Goal: Task Accomplishment & Management: Complete application form

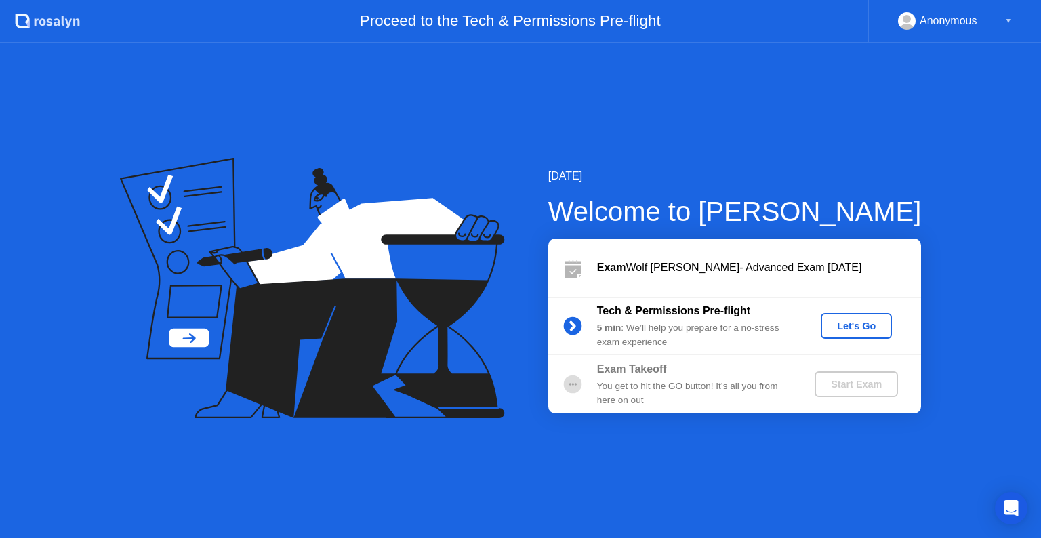
click at [873, 330] on div "Let's Go" at bounding box center [856, 325] width 60 height 11
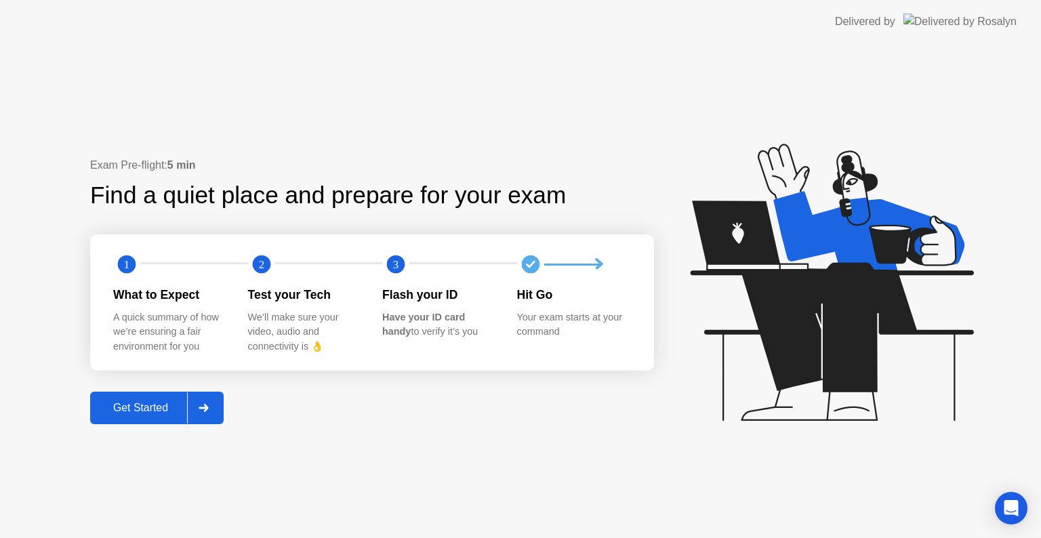
click at [160, 404] on div "Get Started" at bounding box center [140, 408] width 93 height 12
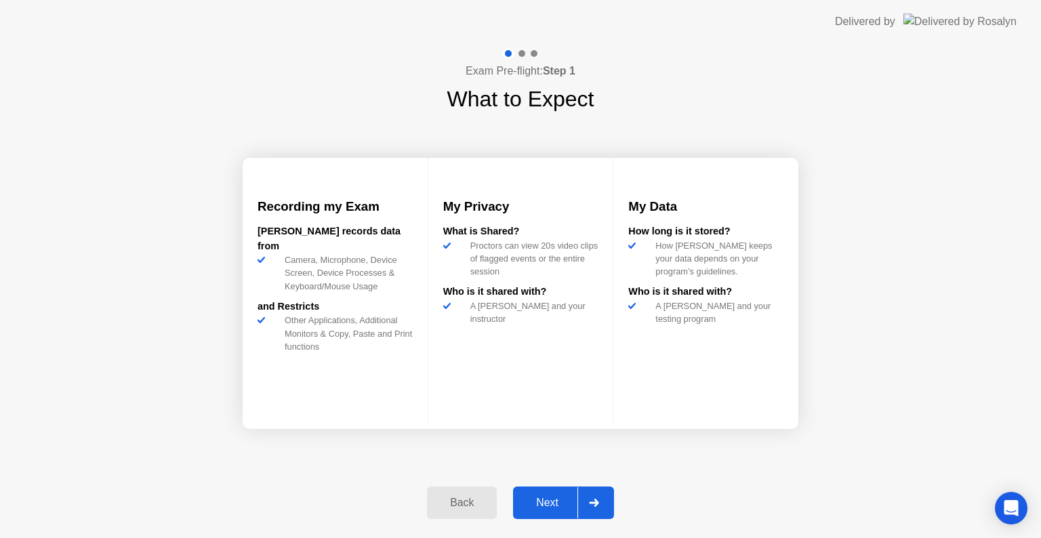
click at [535, 506] on div "Next" at bounding box center [547, 503] width 60 height 12
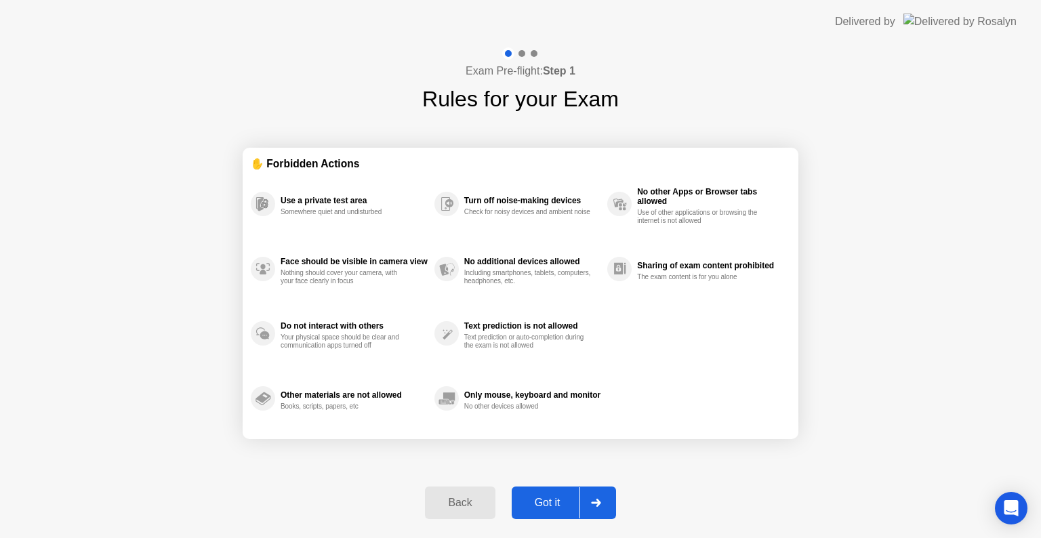
click at [539, 502] on div "Got it" at bounding box center [548, 503] width 64 height 12
select select "**********"
select select "*******"
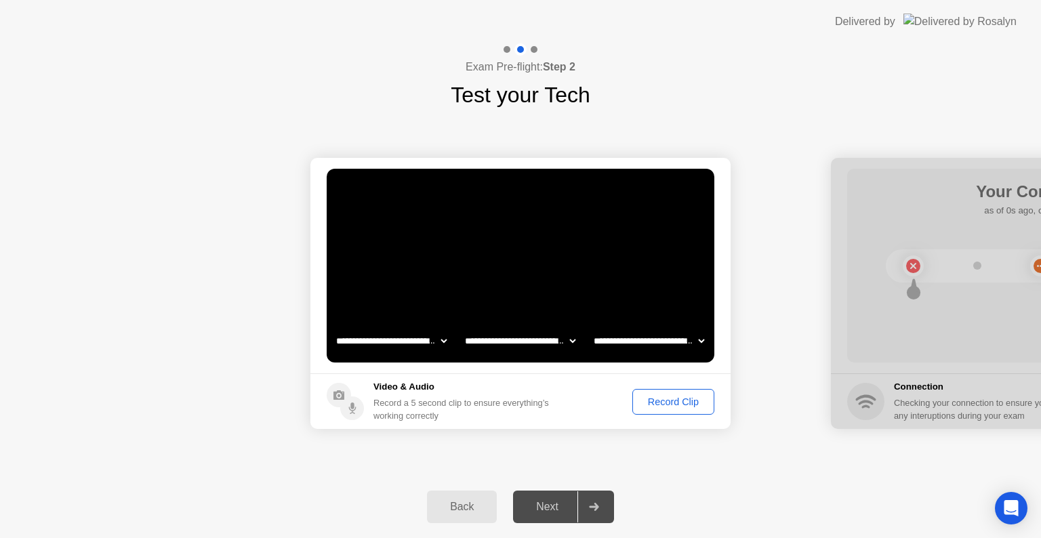
click at [552, 507] on div "Next" at bounding box center [547, 507] width 60 height 12
click at [542, 501] on div "Next" at bounding box center [547, 507] width 60 height 12
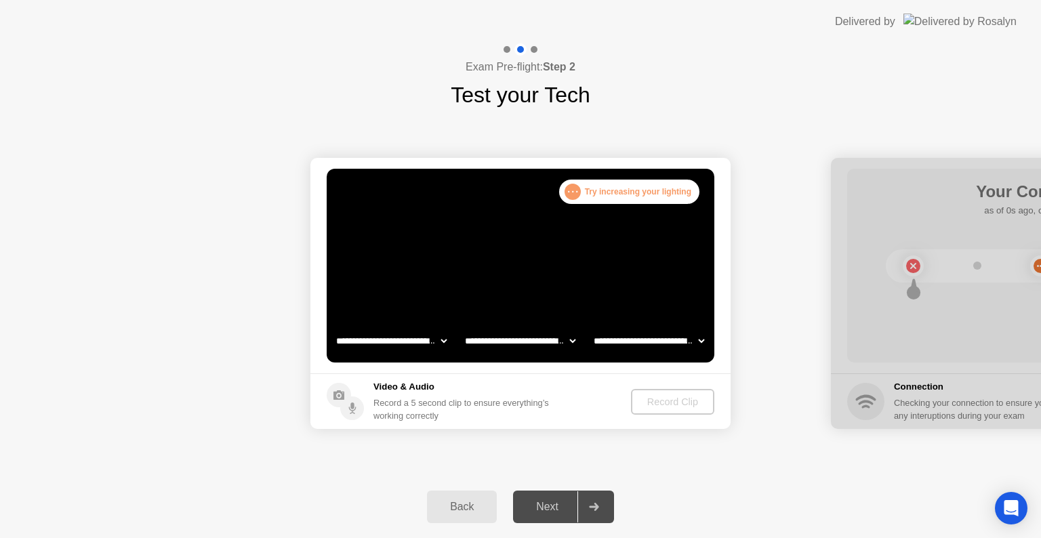
click at [535, 505] on div "Next" at bounding box center [547, 507] width 60 height 12
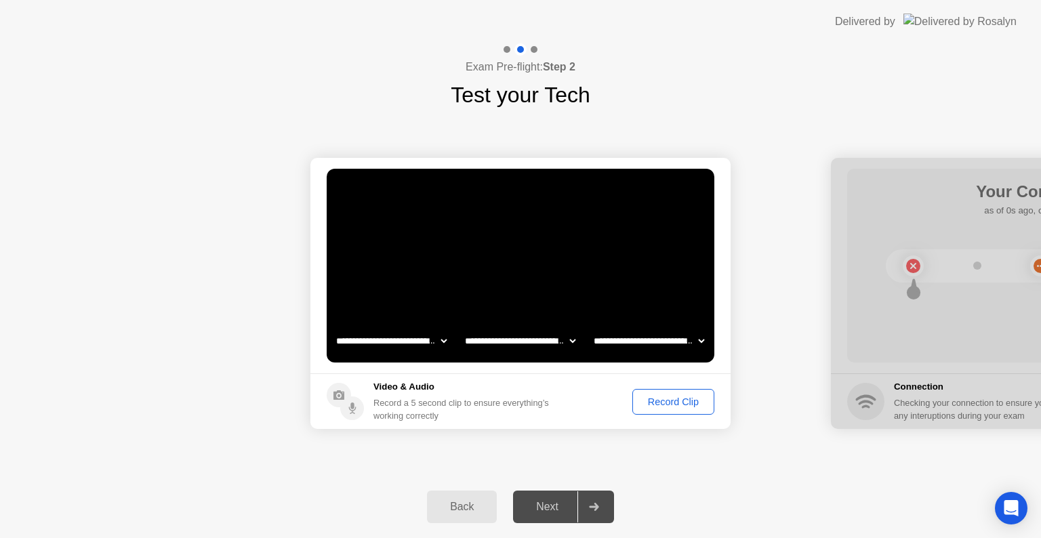
click at [667, 396] on div "Record Clip" at bounding box center [673, 401] width 72 height 11
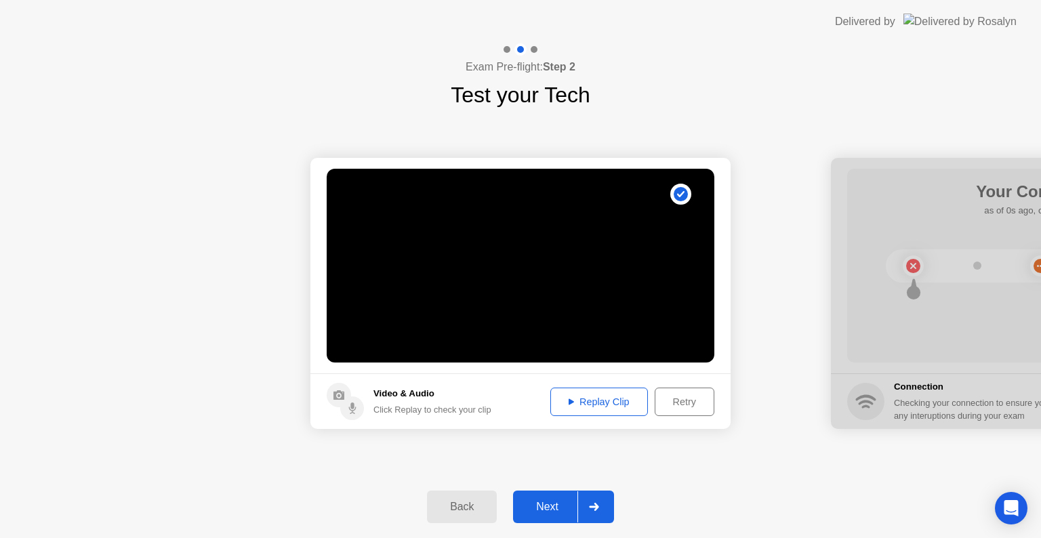
click at [545, 520] on button "Next" at bounding box center [563, 507] width 101 height 33
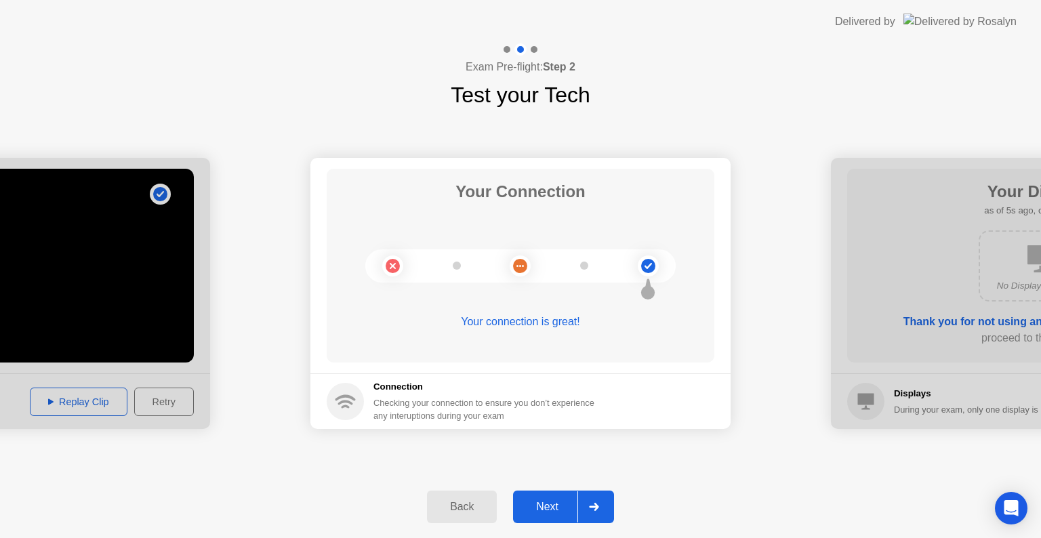
click at [558, 504] on div "Next" at bounding box center [547, 507] width 60 height 12
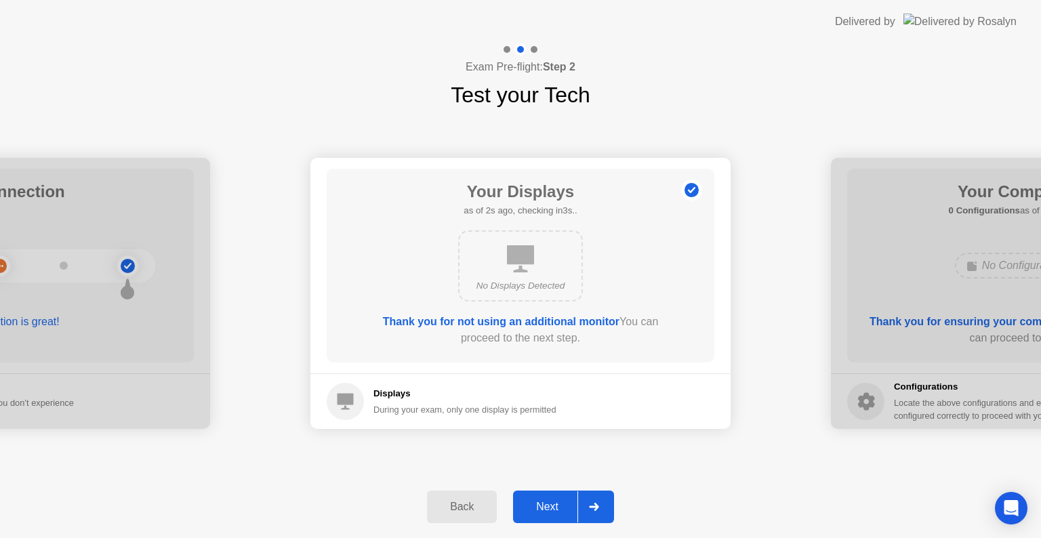
click at [555, 508] on div "Next" at bounding box center [547, 507] width 60 height 12
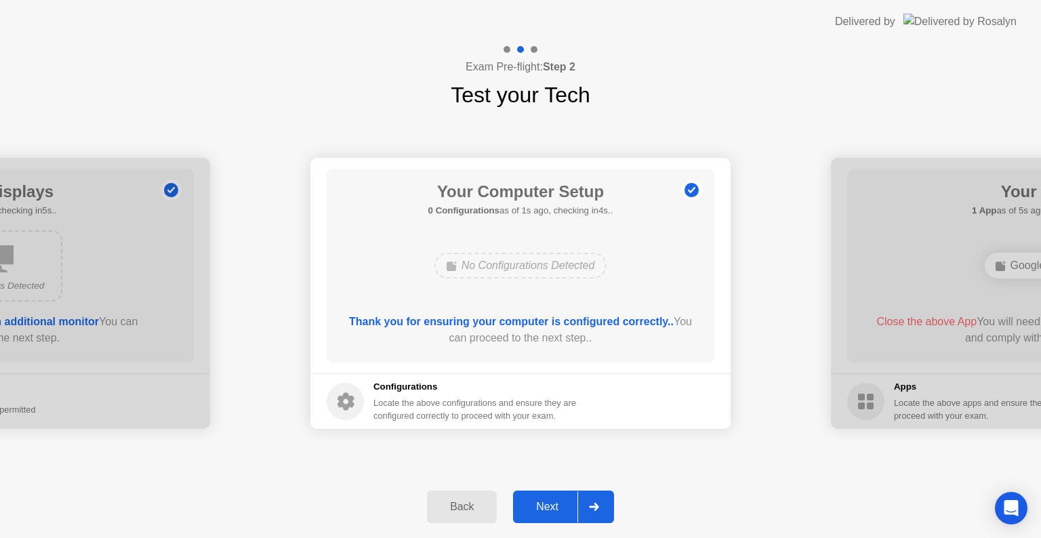
click at [557, 508] on div "Next" at bounding box center [547, 507] width 60 height 12
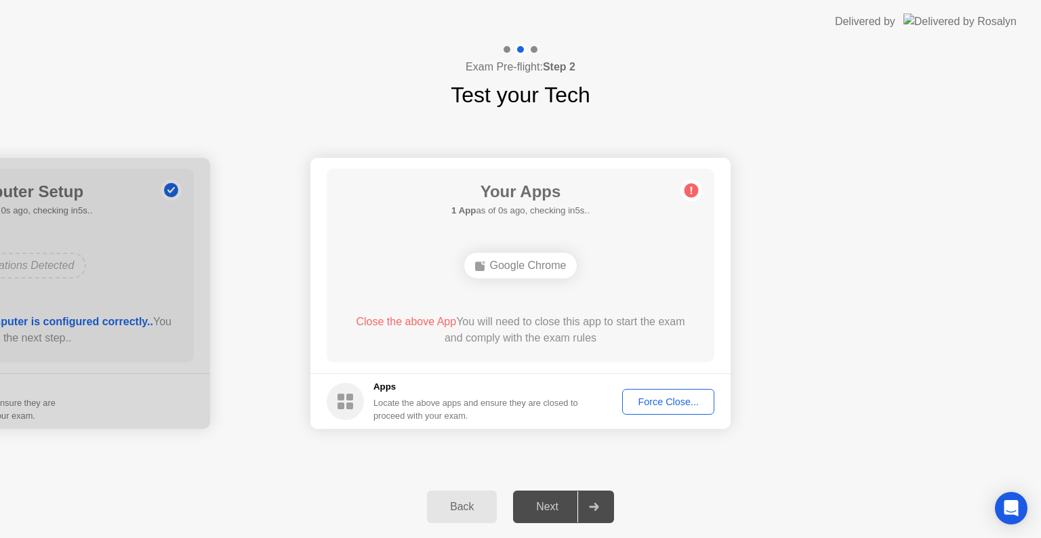
click at [552, 501] on div "Next" at bounding box center [547, 507] width 60 height 12
click at [699, 465] on div "**********" at bounding box center [520, 293] width 1041 height 365
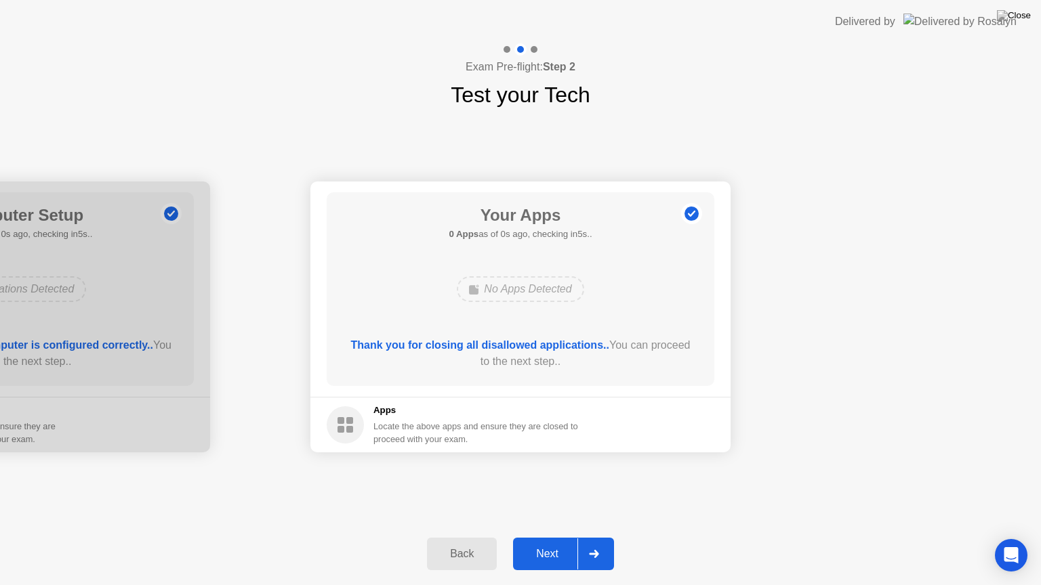
click at [561, 537] on div "Next" at bounding box center [547, 554] width 60 height 12
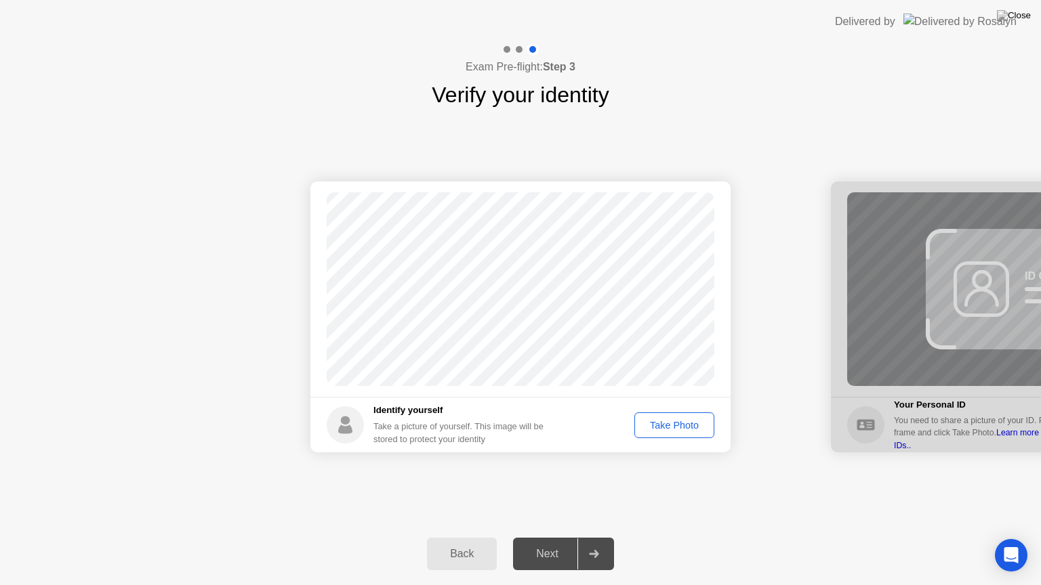
click at [667, 422] on div "Take Photo" at bounding box center [674, 425] width 70 height 11
click at [561, 537] on div "Next" at bounding box center [547, 554] width 60 height 12
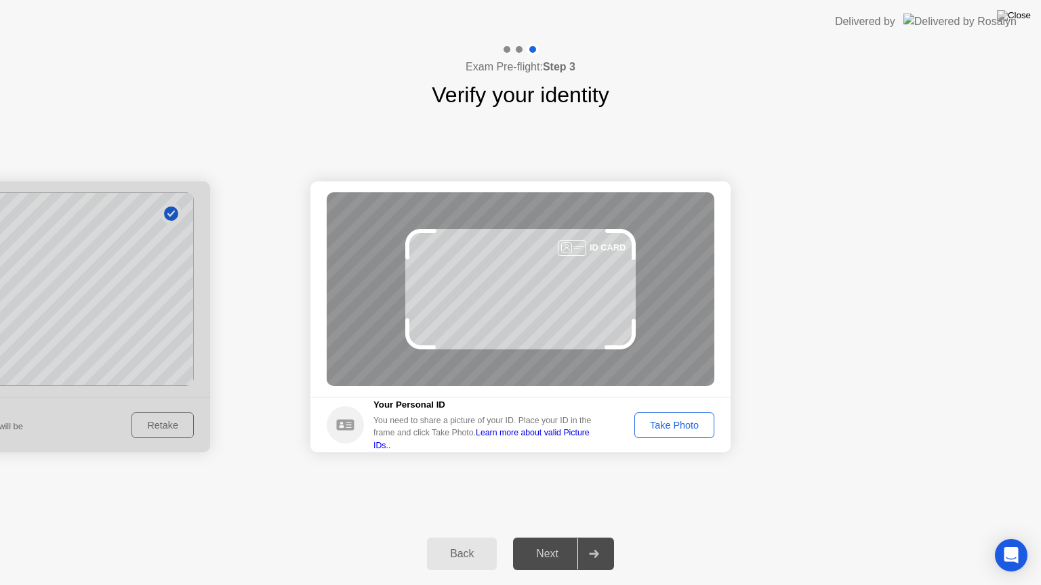
click at [676, 426] on div "Take Photo" at bounding box center [674, 425] width 70 height 11
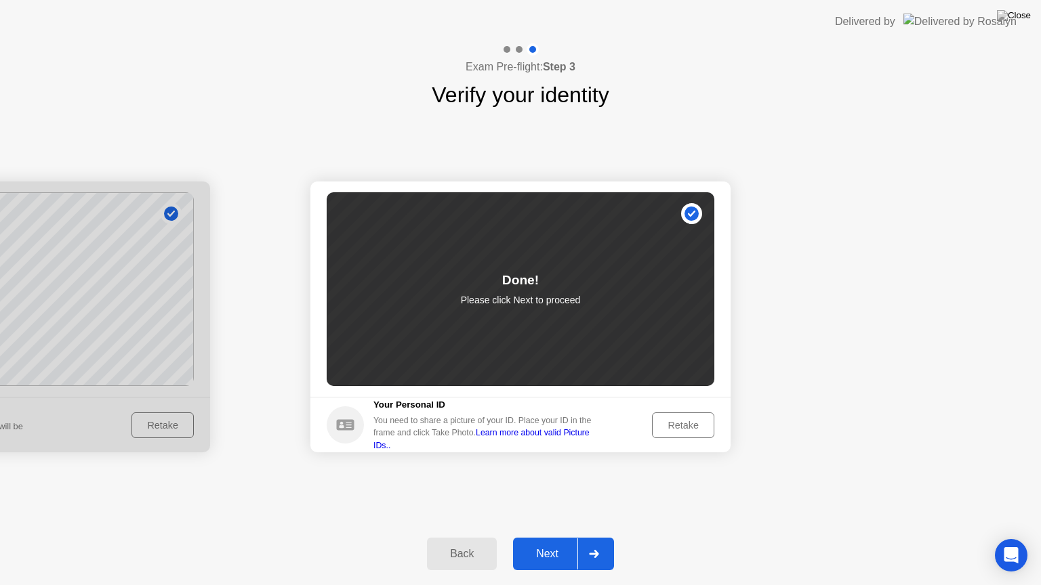
click at [547, 537] on button "Next" at bounding box center [563, 554] width 101 height 33
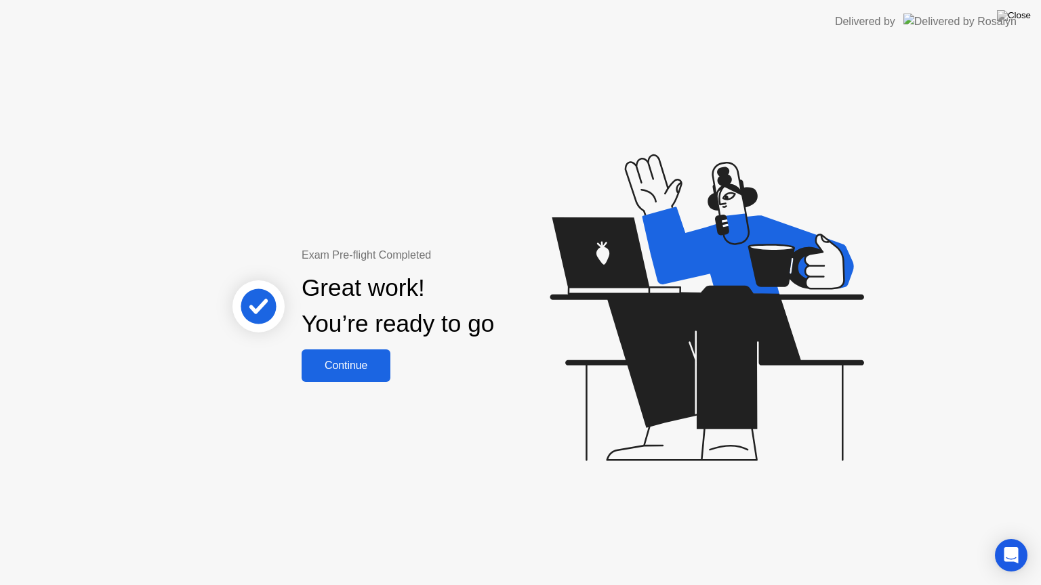
click at [369, 361] on div "Continue" at bounding box center [346, 366] width 81 height 12
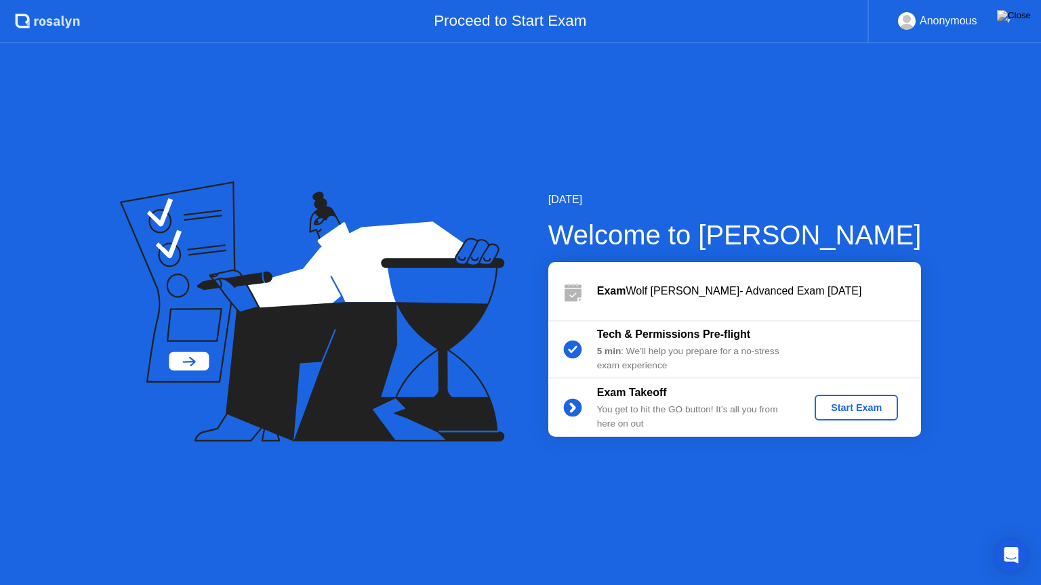
click at [854, 407] on div "Start Exam" at bounding box center [856, 407] width 72 height 11
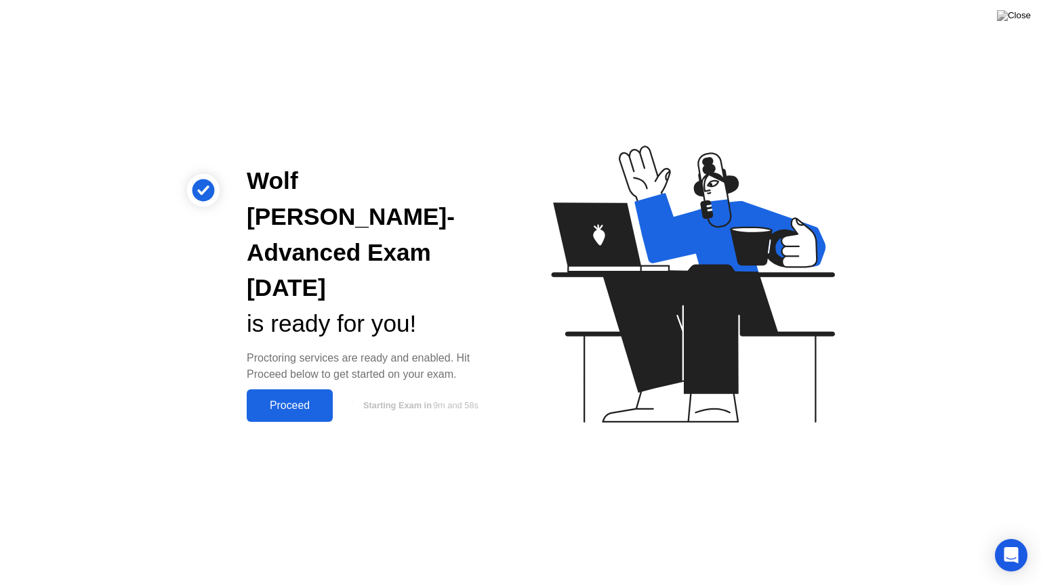
click at [301, 400] on div "Proceed" at bounding box center [290, 406] width 78 height 12
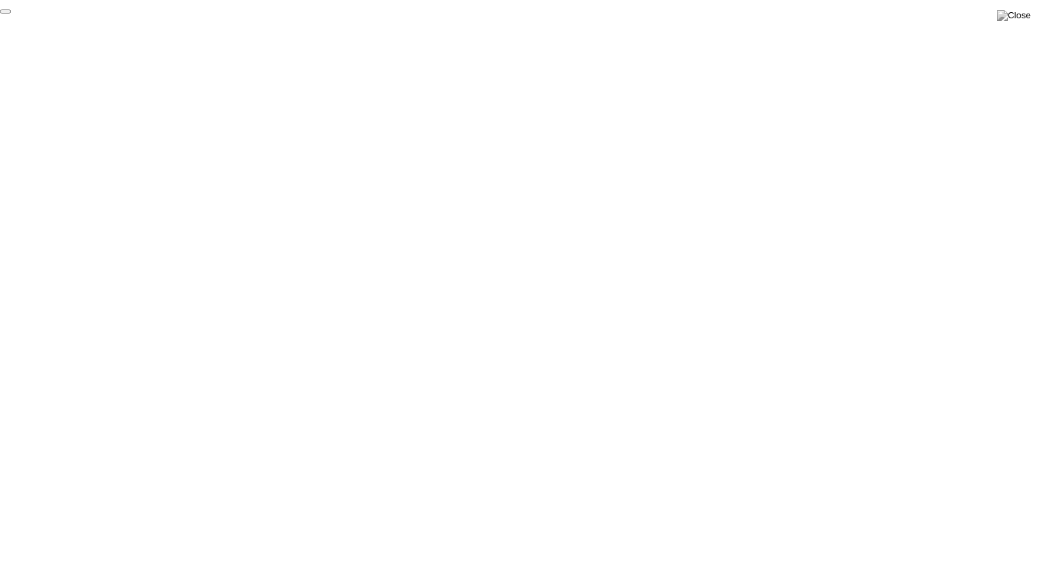
click div "End Proctoring Session"
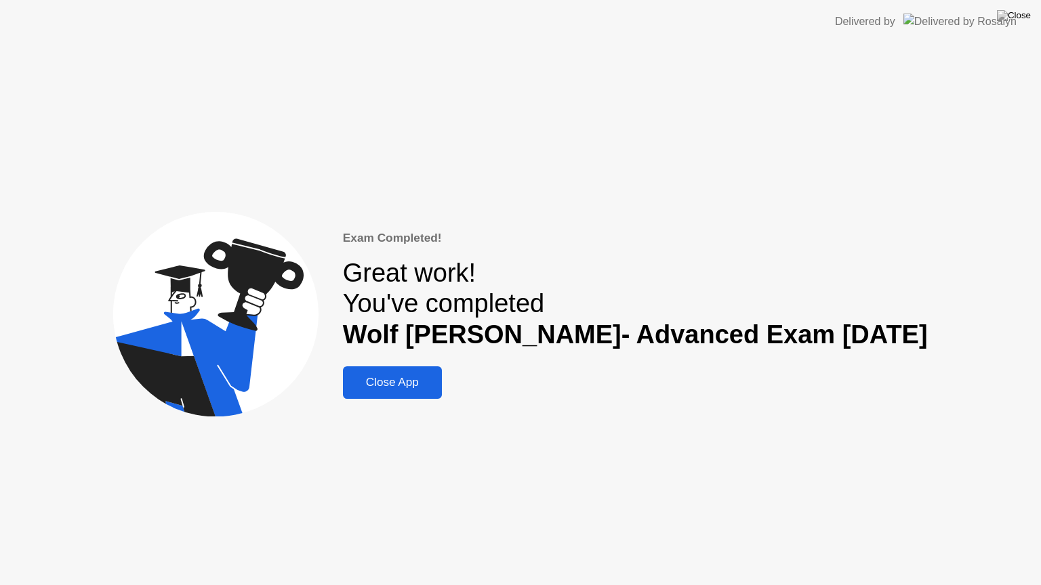
click at [436, 388] on div "Close App" at bounding box center [392, 383] width 91 height 14
